Goal: Transaction & Acquisition: Purchase product/service

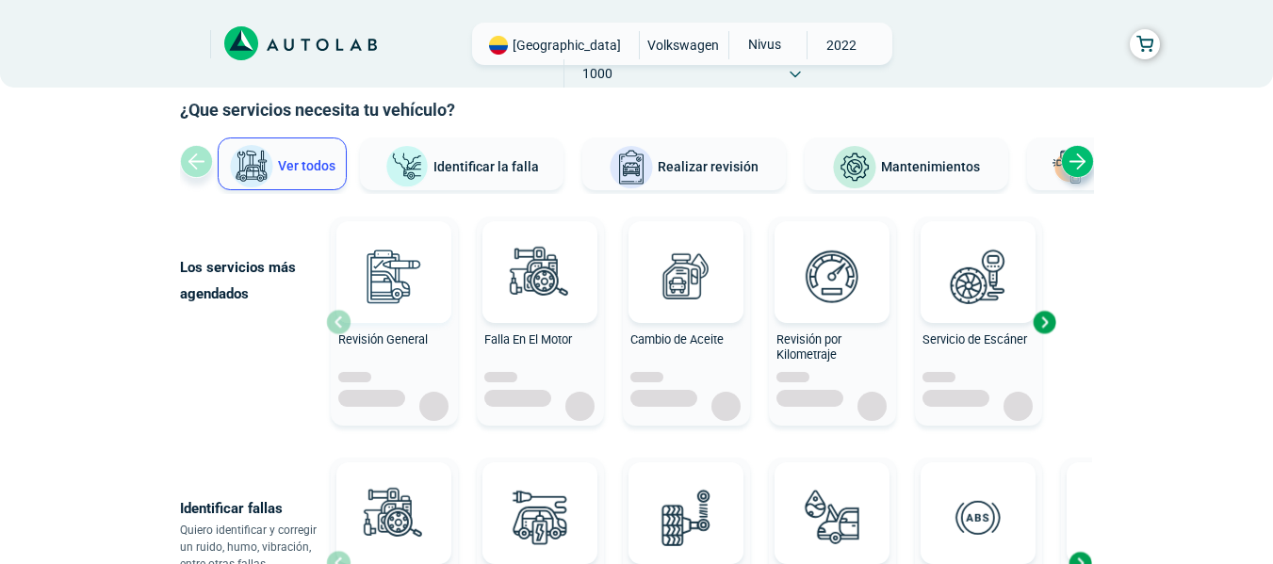
scroll to position [188, 0]
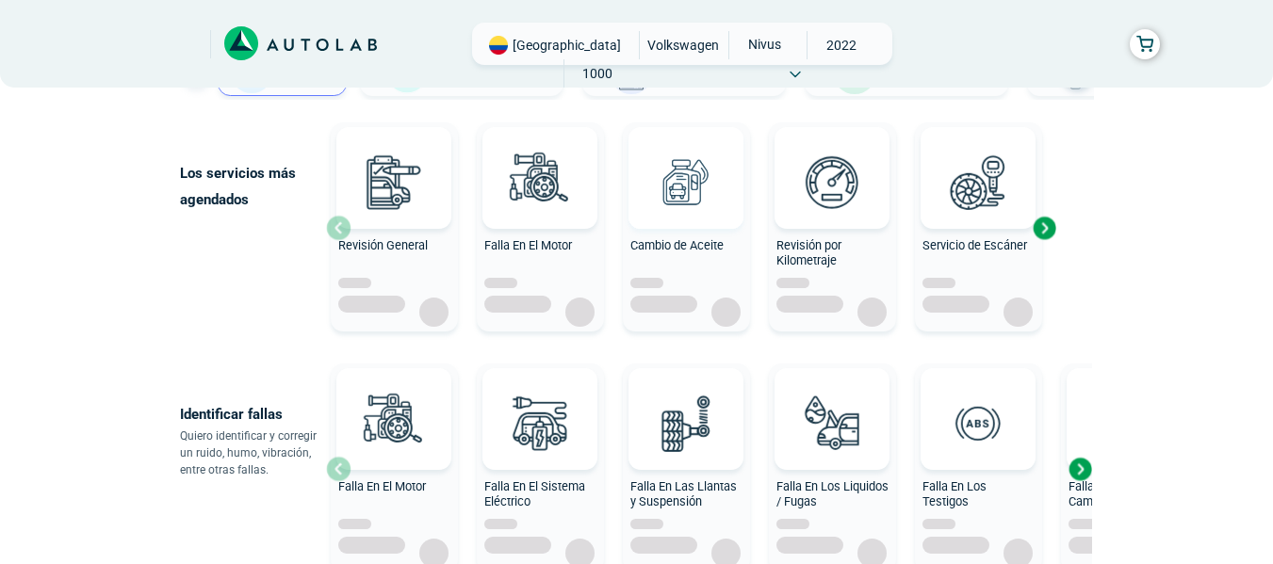
click at [685, 179] on img at bounding box center [685, 181] width 83 height 83
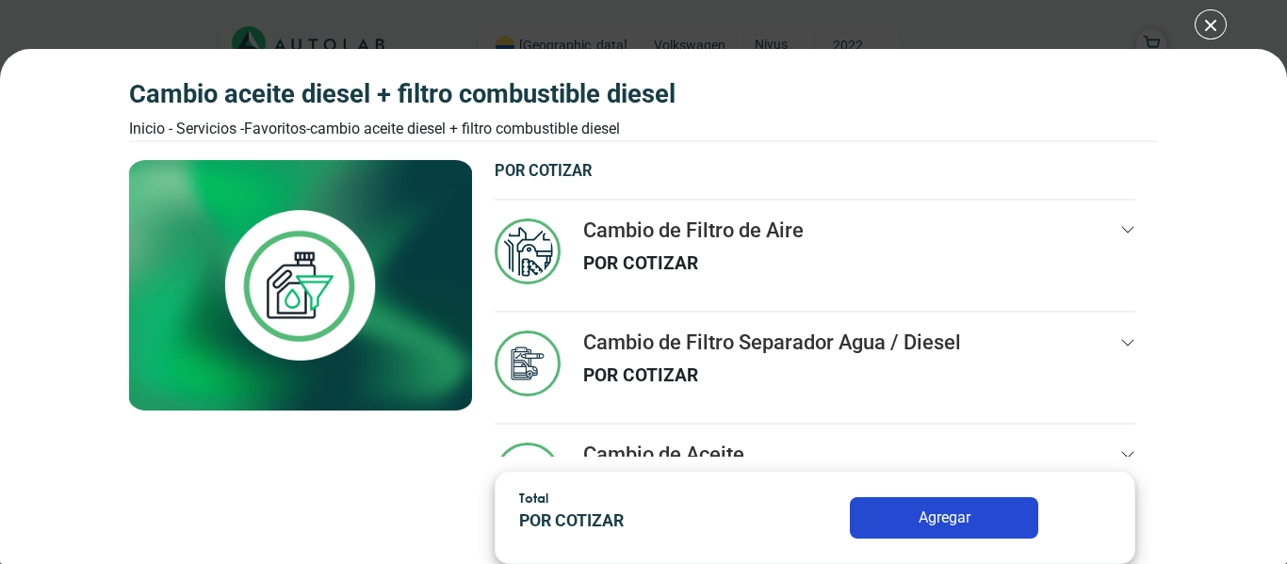
click at [1209, 24] on div "CAMBIO ACEITE DIESEL + FILTRO COMBUSTIBLE DIESEL Inicio - Servicios - Favoritos…" at bounding box center [643, 282] width 1287 height 564
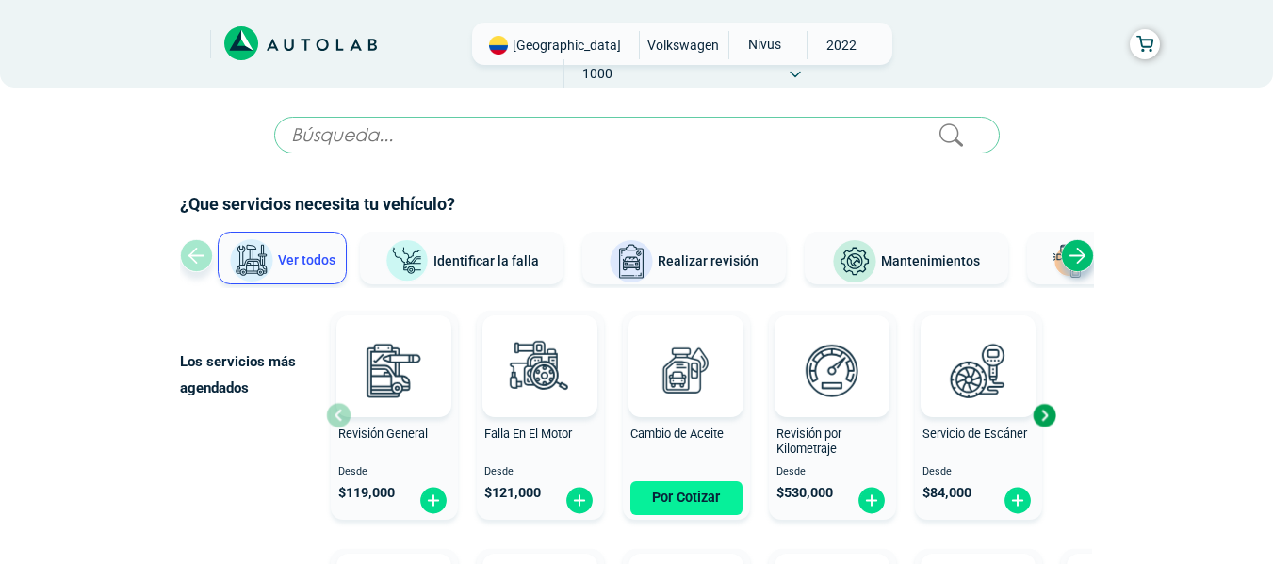
click at [688, 497] on button "Por Cotizar" at bounding box center [686, 498] width 112 height 34
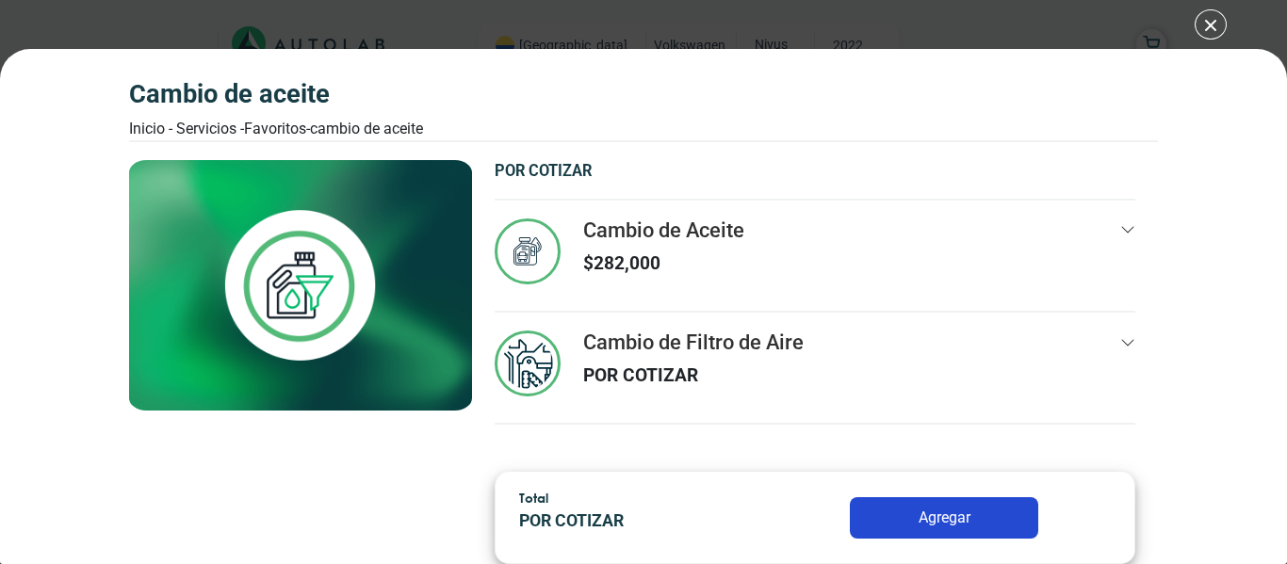
click at [1093, 345] on div "Cambio de Filtro de Aire POR COTIZAR" at bounding box center [816, 377] width 642 height 92
drag, startPoint x: 1110, startPoint y: 224, endPoint x: 1087, endPoint y: 229, distance: 23.1
click at [1095, 227] on div "Cambio de Aceite $ 282,000" at bounding box center [816, 265] width 642 height 92
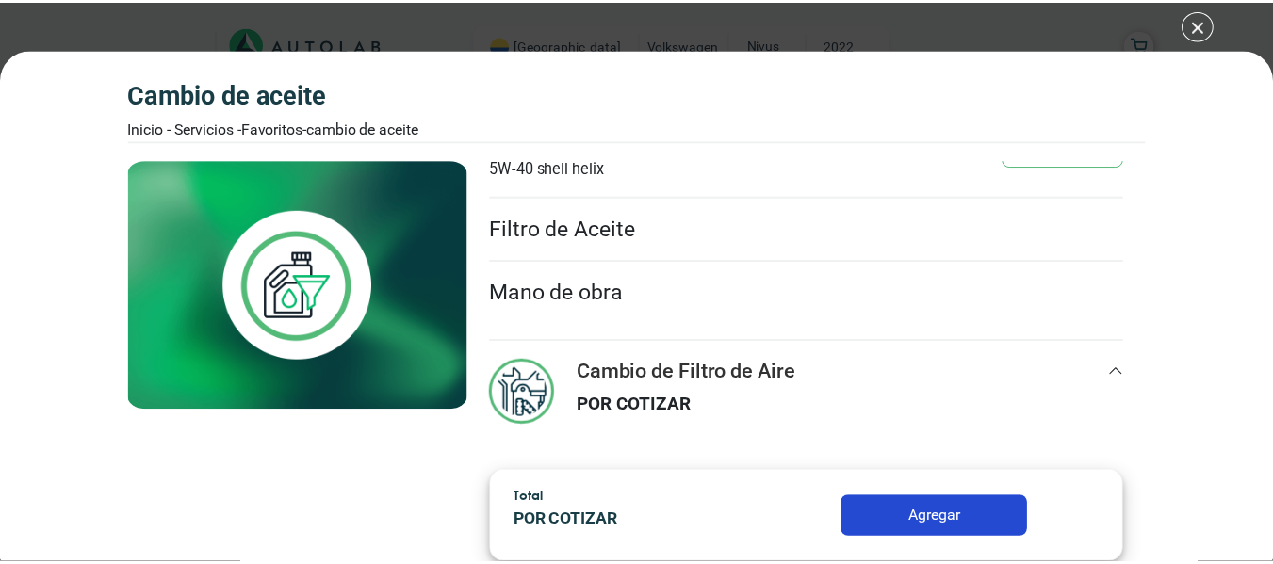
scroll to position [318, 0]
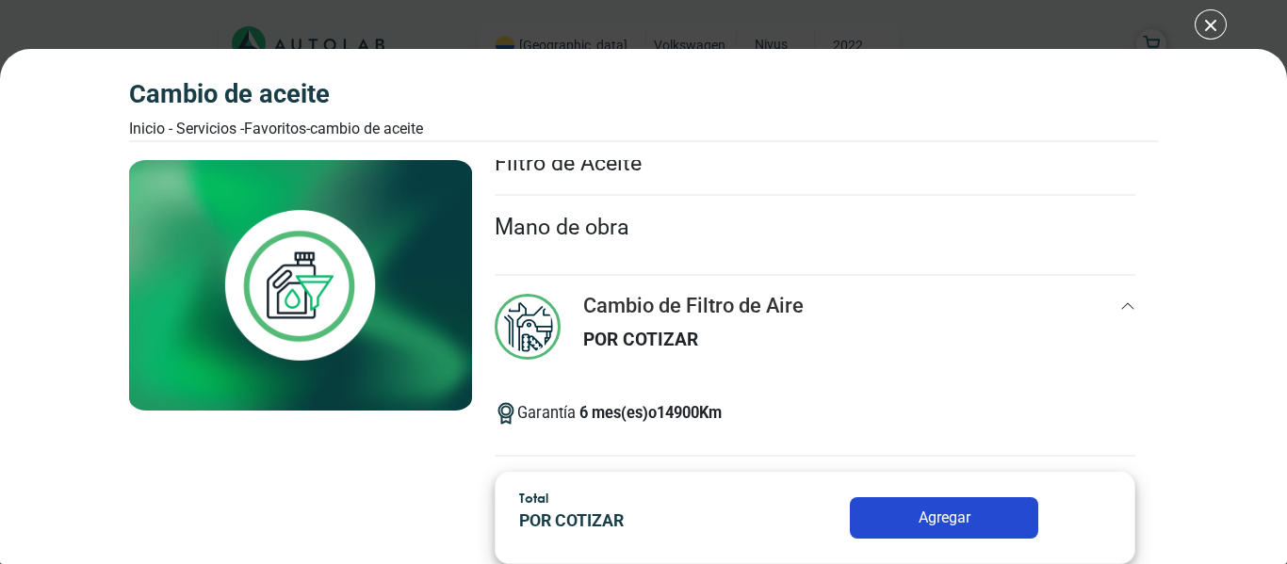
click at [1217, 23] on div "Cambio de Aceite Inicio - Servicios - Favoritos - Cambio de Aceite Cambio de Ac…" at bounding box center [643, 282] width 1287 height 564
